Goal: Task Accomplishment & Management: Complete application form

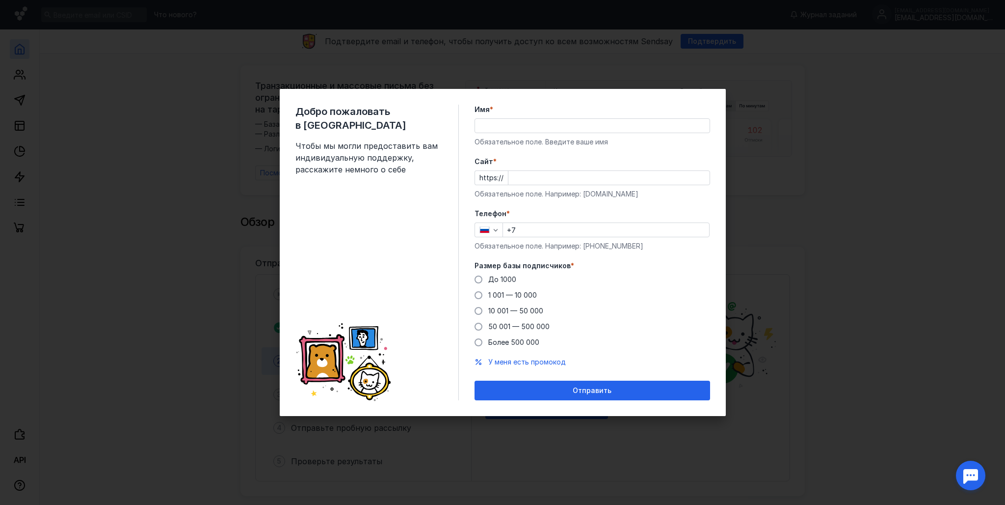
click at [441, 436] on div "Добро пожаловать в Sendsay Чтобы мы могли предоставить вам индивидуальную подде…" at bounding box center [502, 252] width 1005 height 505
click at [522, 232] on input "+7" at bounding box center [606, 230] width 206 height 14
click at [503, 122] on input "Имя *" at bounding box center [592, 126] width 235 height 14
type input "[PERSON_NAME]"
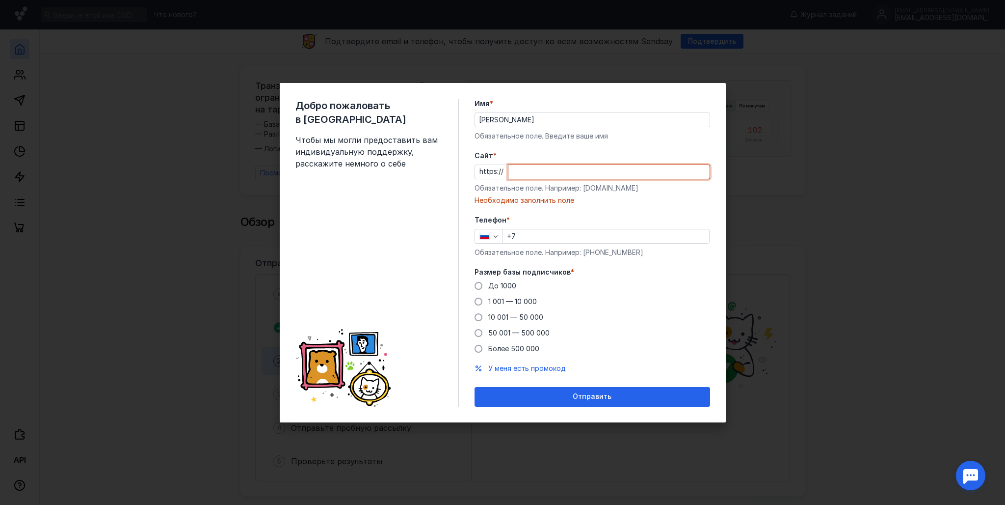
click at [548, 173] on input "Cайт *" at bounding box center [608, 172] width 201 height 14
paste input "[DOMAIN_NAME][URL]"
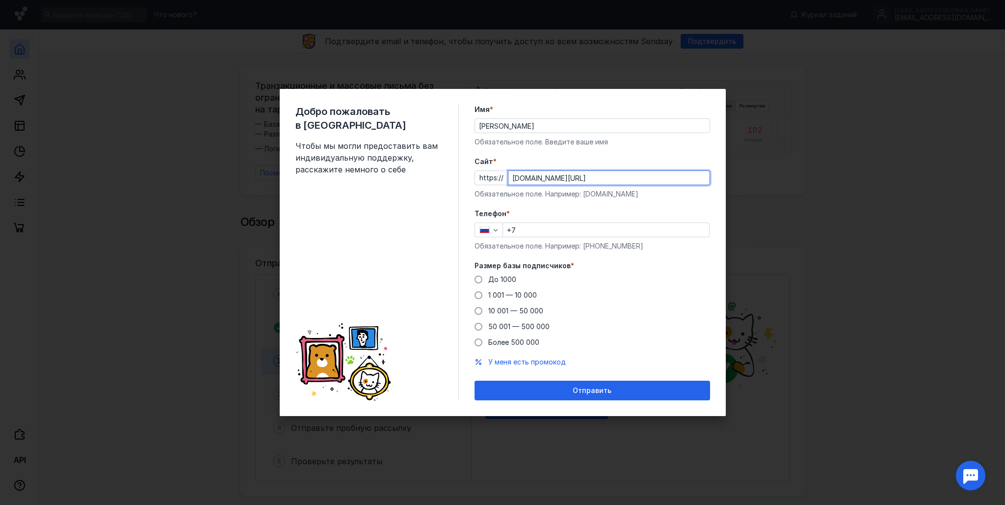
drag, startPoint x: 530, startPoint y: 178, endPoint x: 469, endPoint y: 181, distance: 60.9
click at [467, 175] on div "Добро пожаловать в Sendsay Чтобы мы могли предоставить вам индивидуальную подде…" at bounding box center [503, 252] width 446 height 327
type input "[DOMAIN_NAME][URL]"
click at [527, 230] on input "+7" at bounding box center [606, 230] width 206 height 14
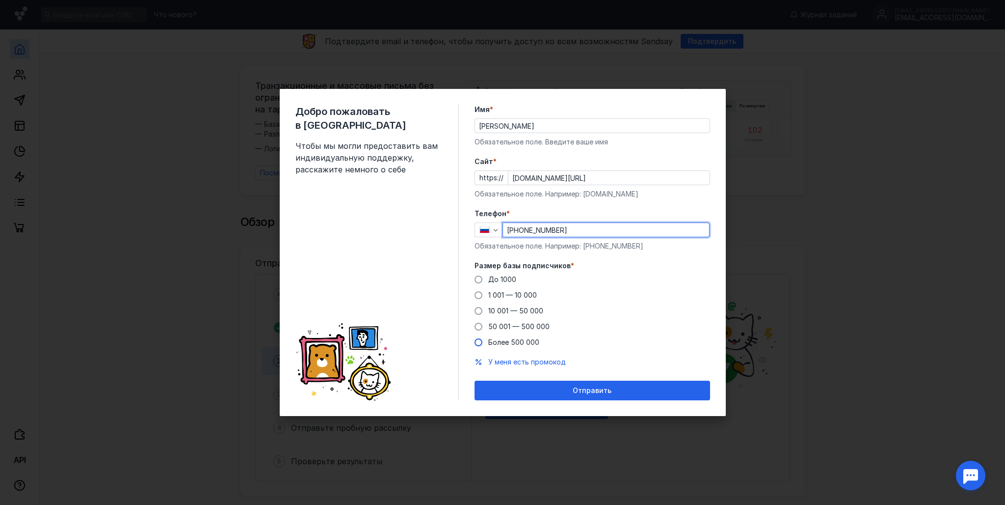
type input "[PHONE_NUMBER]"
click at [476, 345] on span at bounding box center [479, 342] width 8 height 8
click at [0, 0] on input "Более 500 000" at bounding box center [0, 0] width 0 height 0
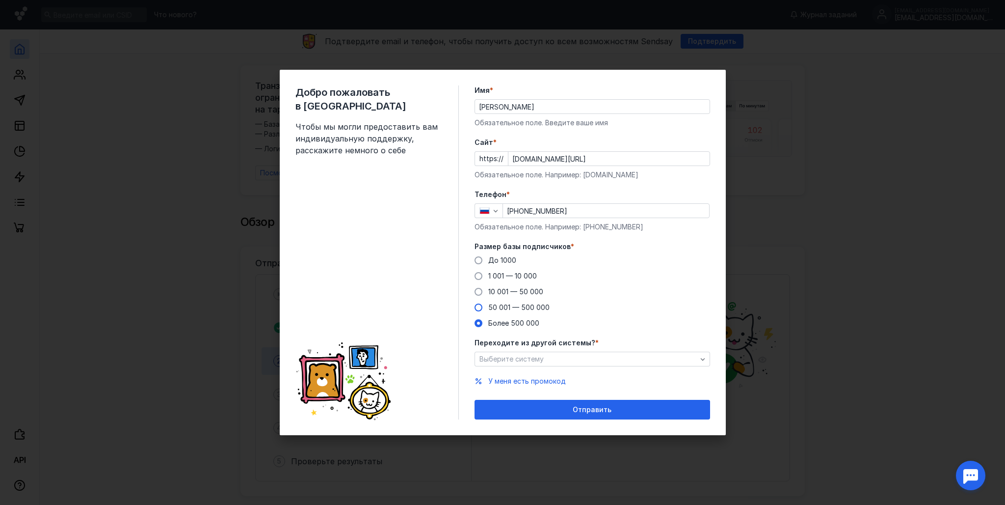
click at [480, 310] on span at bounding box center [479, 307] width 8 height 8
click at [0, 0] on input "50 001 — 500 000" at bounding box center [0, 0] width 0 height 0
click at [479, 325] on span at bounding box center [479, 323] width 8 height 8
click at [0, 0] on input "Более 500 000" at bounding box center [0, 0] width 0 height 0
click at [507, 363] on span "Выберите систему" at bounding box center [512, 358] width 64 height 8
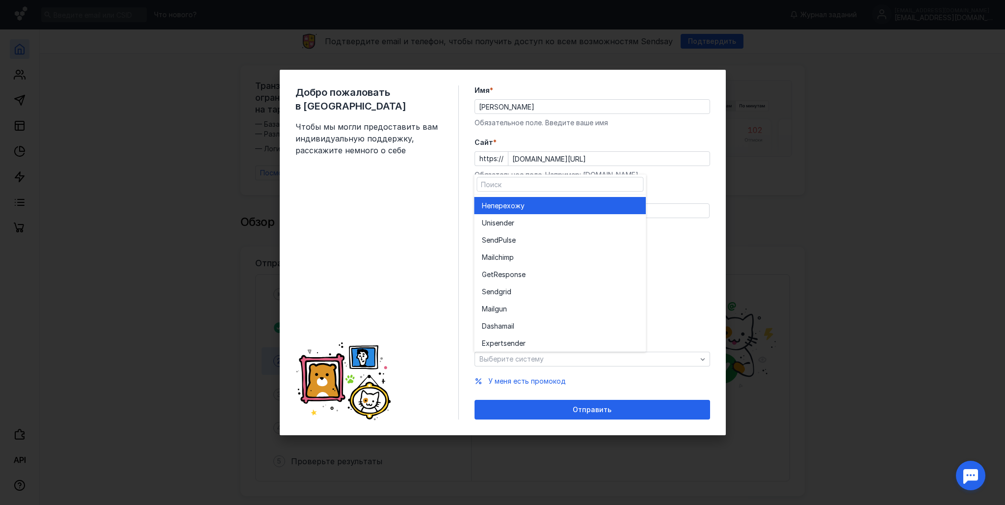
click at [579, 206] on div "Не перехожу" at bounding box center [560, 206] width 156 height 10
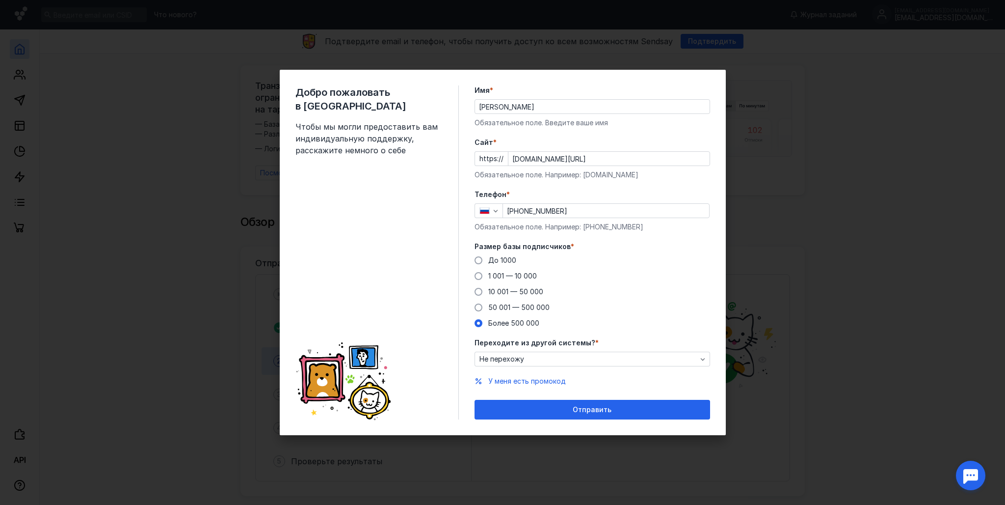
click at [605, 411] on span "Отправить" at bounding box center [592, 409] width 39 height 8
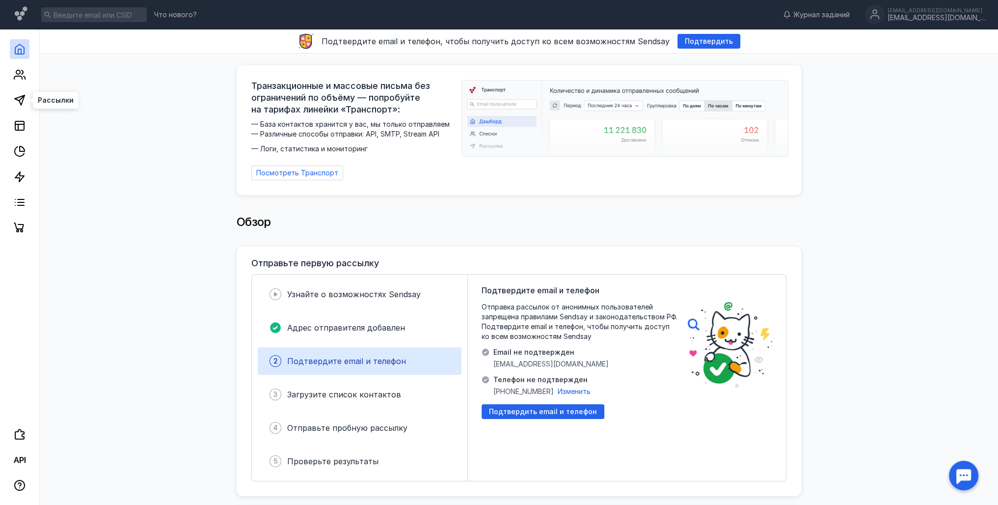
drag, startPoint x: 21, startPoint y: 95, endPoint x: 38, endPoint y: 119, distance: 28.9
click at [21, 95] on icon at bounding box center [20, 100] width 12 height 12
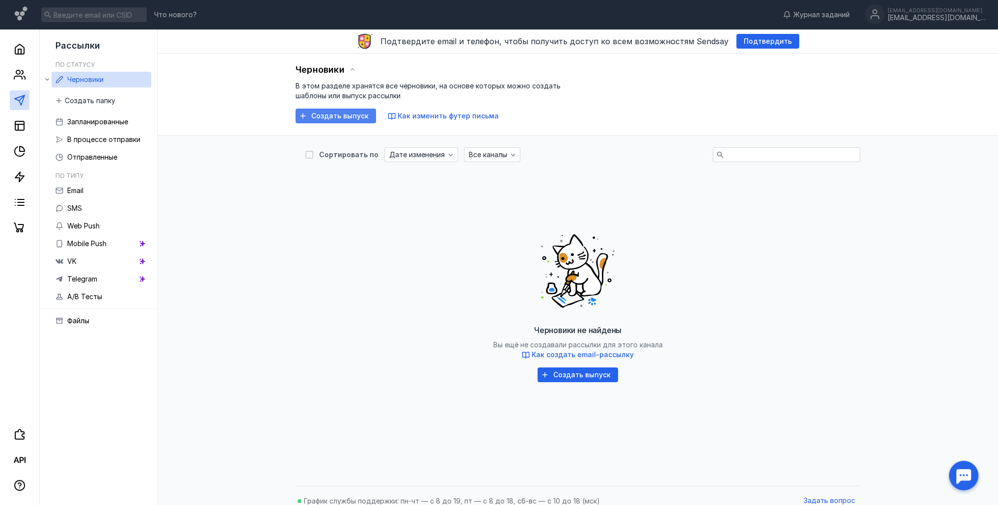
click at [331, 117] on span "Создать выпуск" at bounding box center [339, 116] width 57 height 8
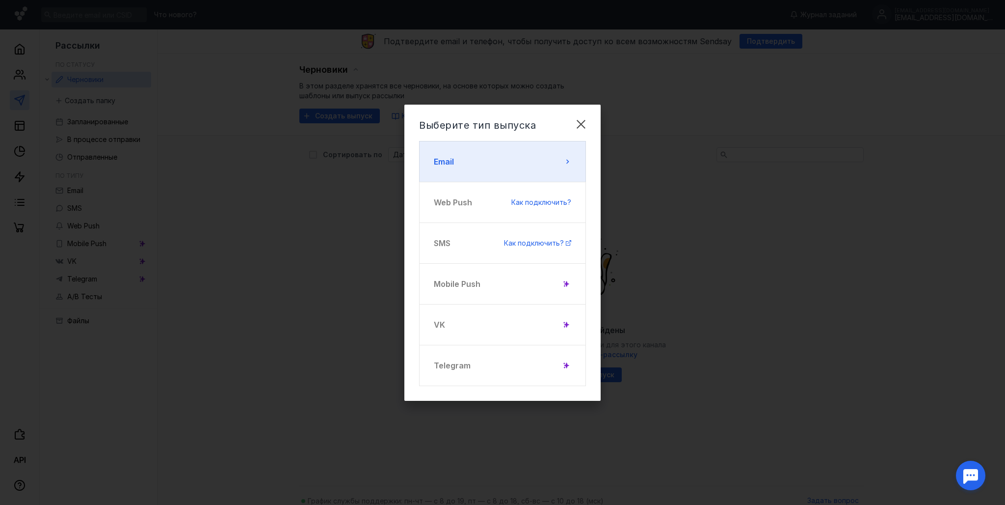
click at [480, 159] on button "Email" at bounding box center [502, 161] width 167 height 41
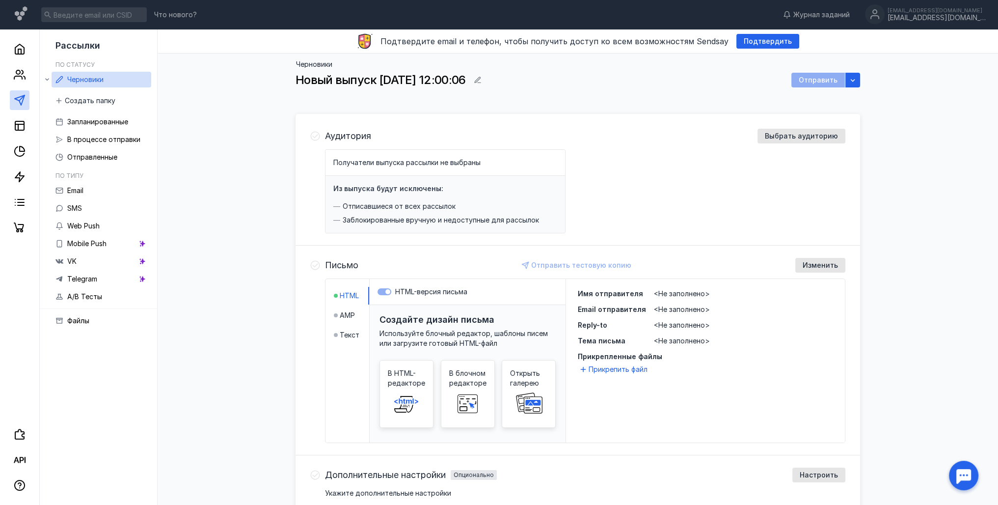
drag, startPoint x: 293, startPoint y: 210, endPoint x: 287, endPoint y: 207, distance: 6.1
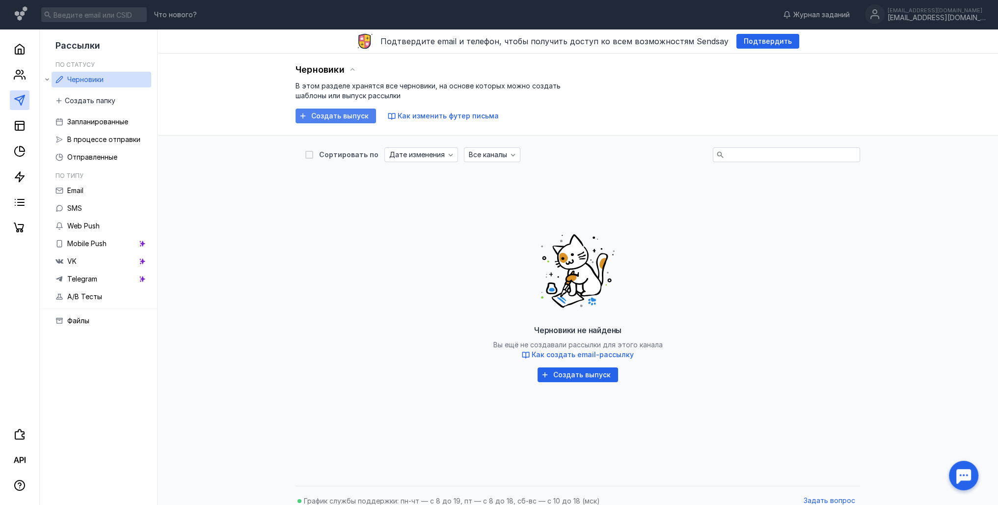
click at [332, 114] on span "Создать выпуск" at bounding box center [339, 116] width 57 height 8
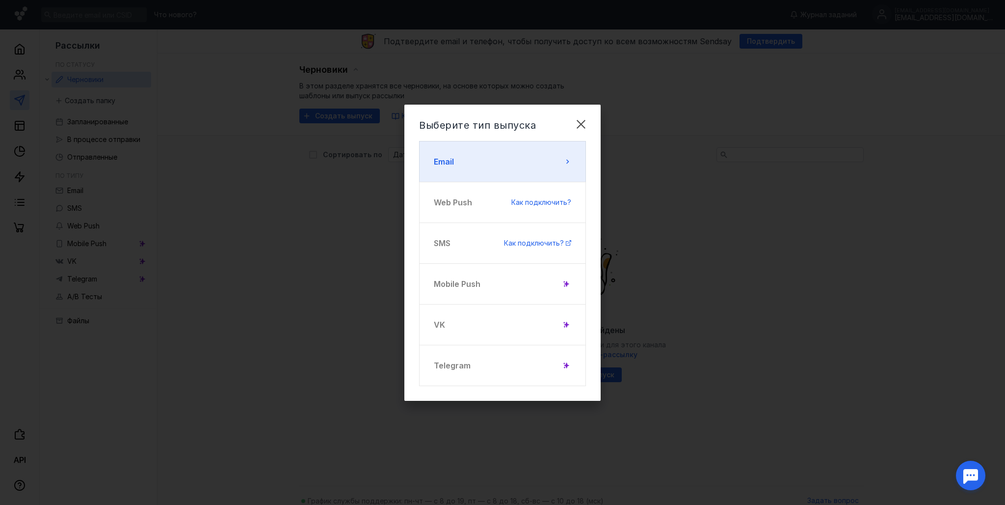
click at [478, 164] on button "Email" at bounding box center [502, 161] width 167 height 41
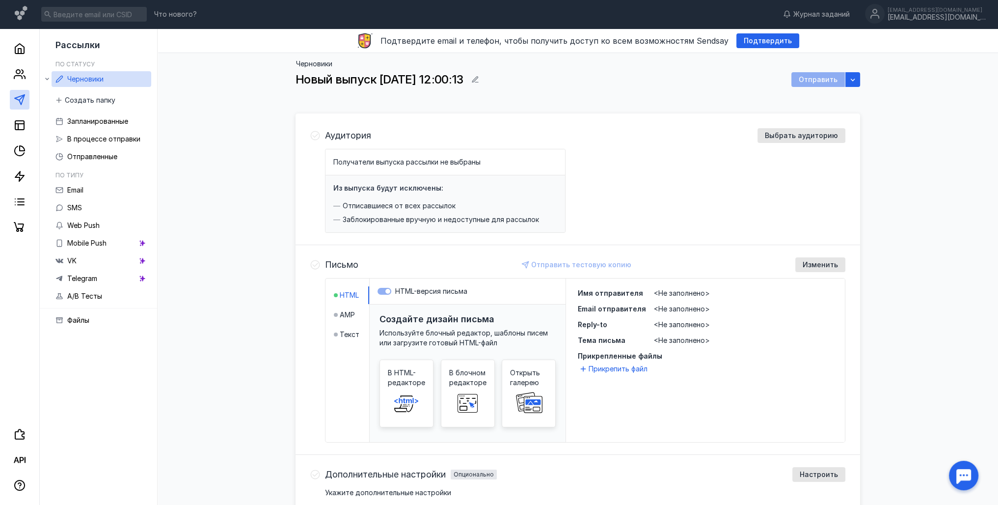
scroll to position [49, 0]
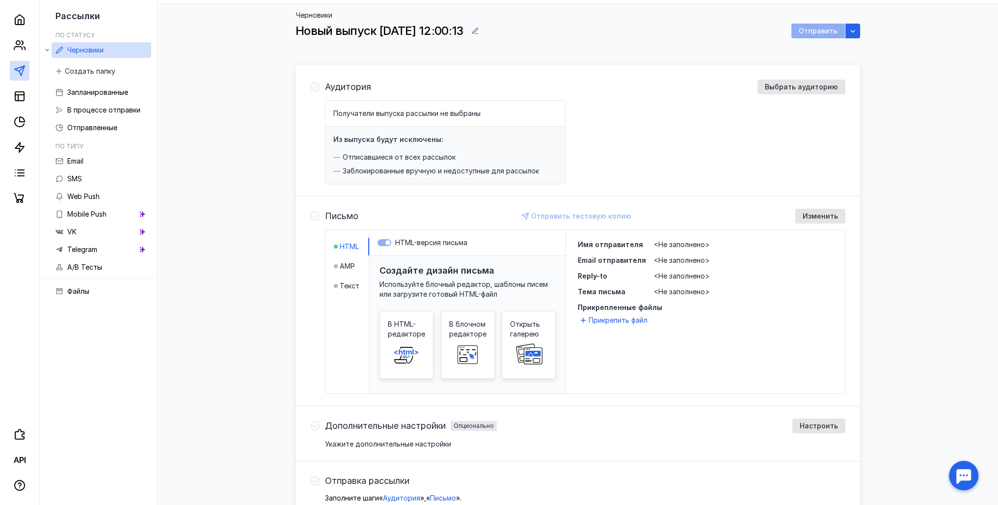
click at [475, 339] on span at bounding box center [467, 354] width 31 height 31
